Goal: Navigation & Orientation: Find specific page/section

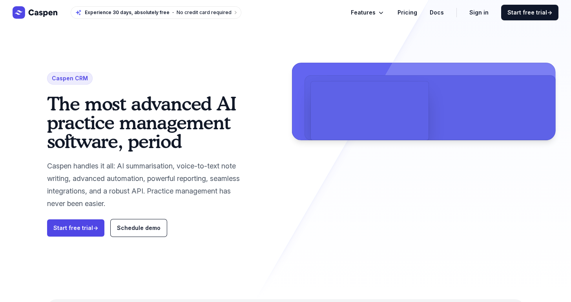
click at [375, 11] on span "Features" at bounding box center [363, 12] width 25 height 9
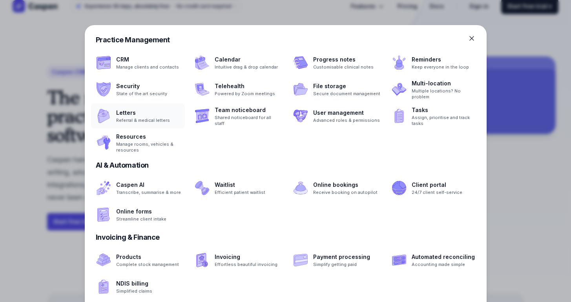
scroll to position [9, 0]
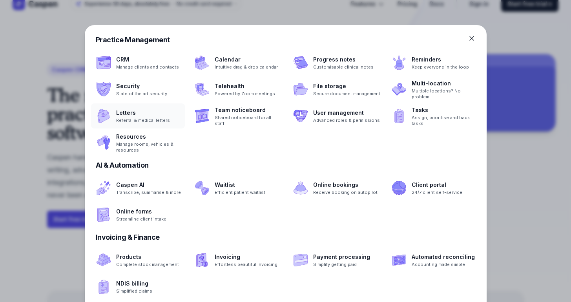
click at [148, 121] on span at bounding box center [138, 116] width 94 height 25
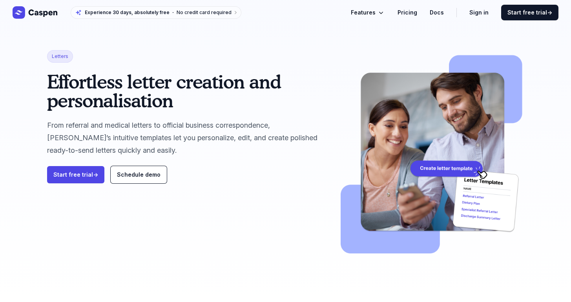
click at [375, 13] on span "Features" at bounding box center [363, 12] width 25 height 9
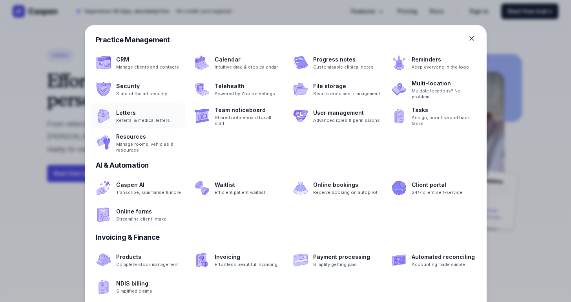
scroll to position [2, 0]
click at [155, 65] on span at bounding box center [138, 62] width 94 height 25
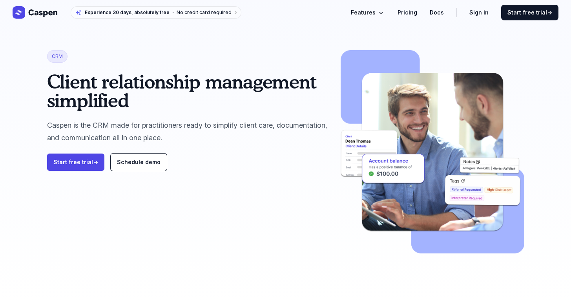
drag, startPoint x: 159, startPoint y: 124, endPoint x: 242, endPoint y: 135, distance: 83.9
click at [242, 135] on p "Caspen is the CRM made for practitioners ready to simplify client care, documen…" at bounding box center [187, 131] width 281 height 25
click at [274, 144] on div "CRM Client relationship management simplified Caspen is the CRM made for practi…" at bounding box center [187, 110] width 281 height 121
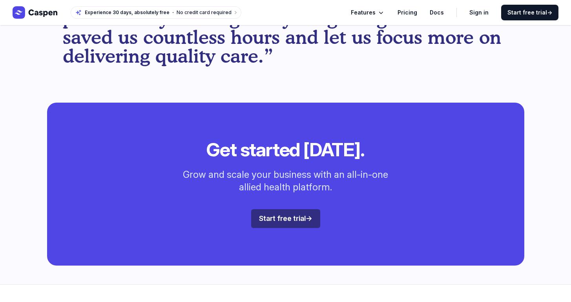
scroll to position [1171, 0]
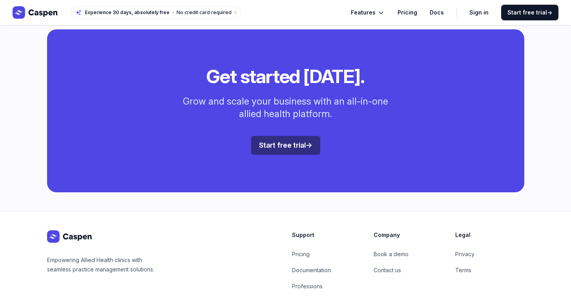
click at [300, 141] on span "Start free trial →" at bounding box center [285, 145] width 53 height 8
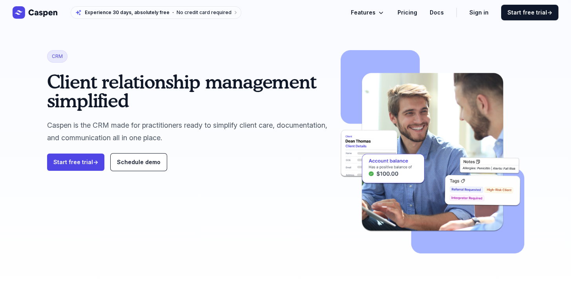
click at [375, 13] on span "Features" at bounding box center [363, 12] width 25 height 9
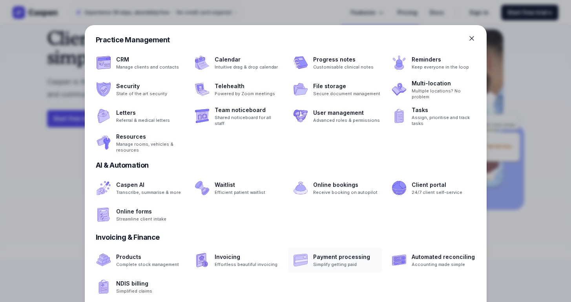
scroll to position [43, 0]
click at [148, 217] on span at bounding box center [138, 214] width 94 height 25
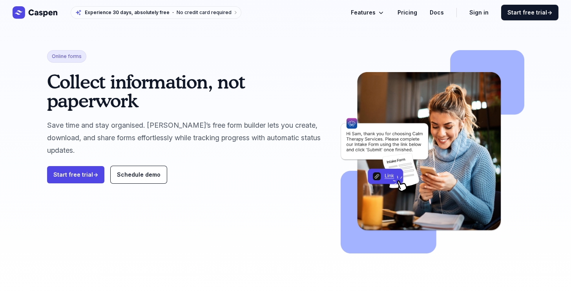
click at [485, 14] on link "Sign in" at bounding box center [478, 12] width 19 height 9
